Goal: Task Accomplishment & Management: Complete application form

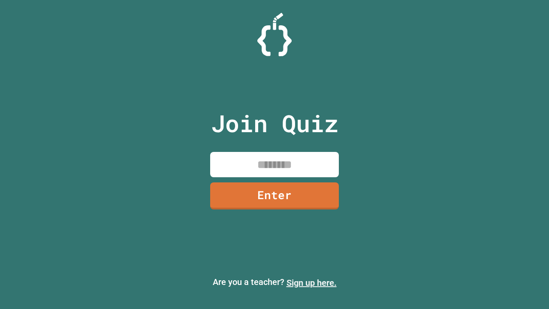
click at [311, 283] on link "Sign up here." at bounding box center [311, 282] width 50 height 10
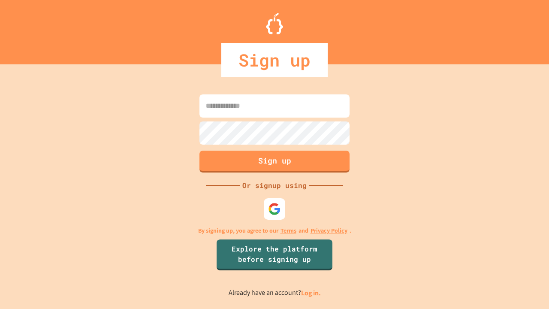
click at [311, 292] on link "Log in." at bounding box center [311, 292] width 20 height 9
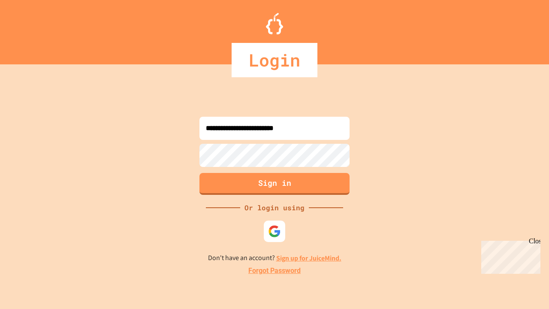
type input "**********"
